Goal: Transaction & Acquisition: Purchase product/service

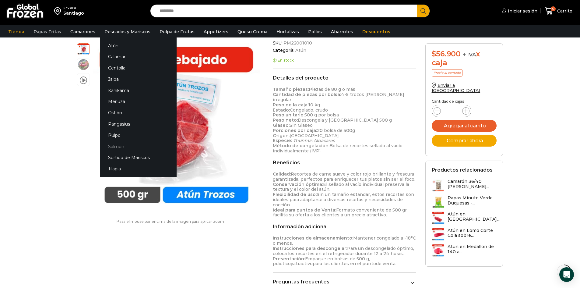
click at [116, 147] on link "Salmón" at bounding box center [138, 146] width 77 height 11
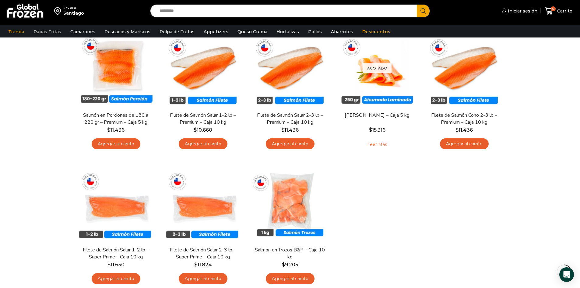
scroll to position [65, 0]
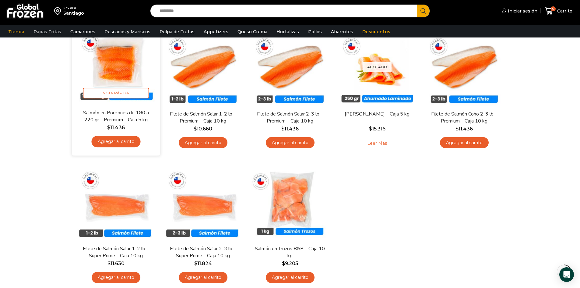
click at [122, 70] on img at bounding box center [116, 65] width 79 height 79
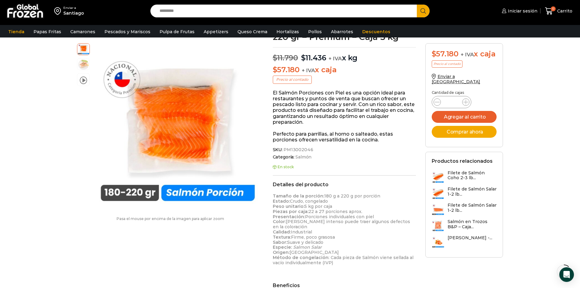
scroll to position [37, 0]
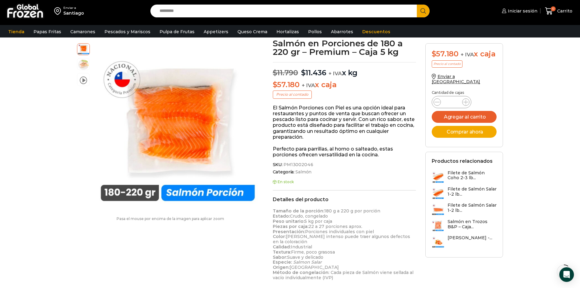
click at [520, 99] on div "Enviar a [GEOGRAPHIC_DATA] Search input Search Iniciar sesión" at bounding box center [290, 222] width 580 height 518
click at [537, 95] on div "Enviar a [GEOGRAPHIC_DATA] Search input Search Iniciar sesión" at bounding box center [290, 222] width 580 height 518
